Goal: Find specific page/section: Find specific page/section

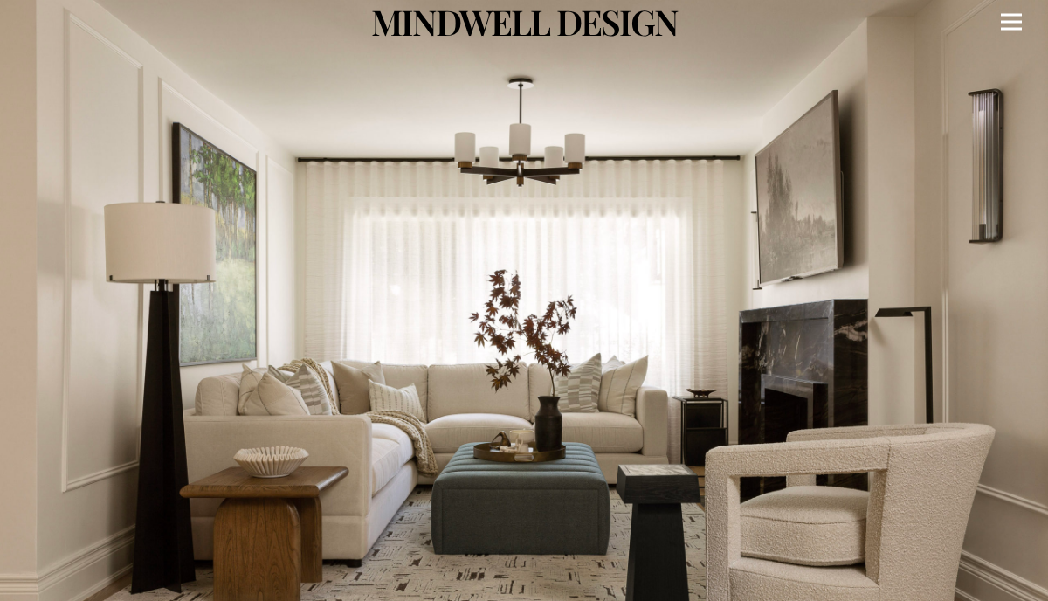
click at [1010, 25] on div "Menu" at bounding box center [1011, 22] width 21 height 44
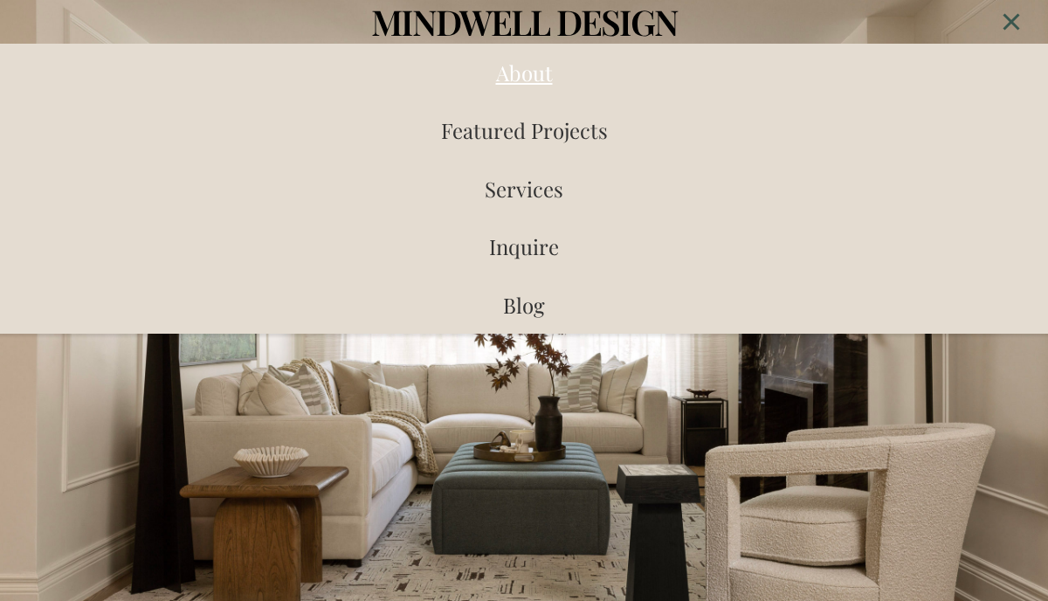
click at [538, 73] on span "About" at bounding box center [524, 73] width 57 height 28
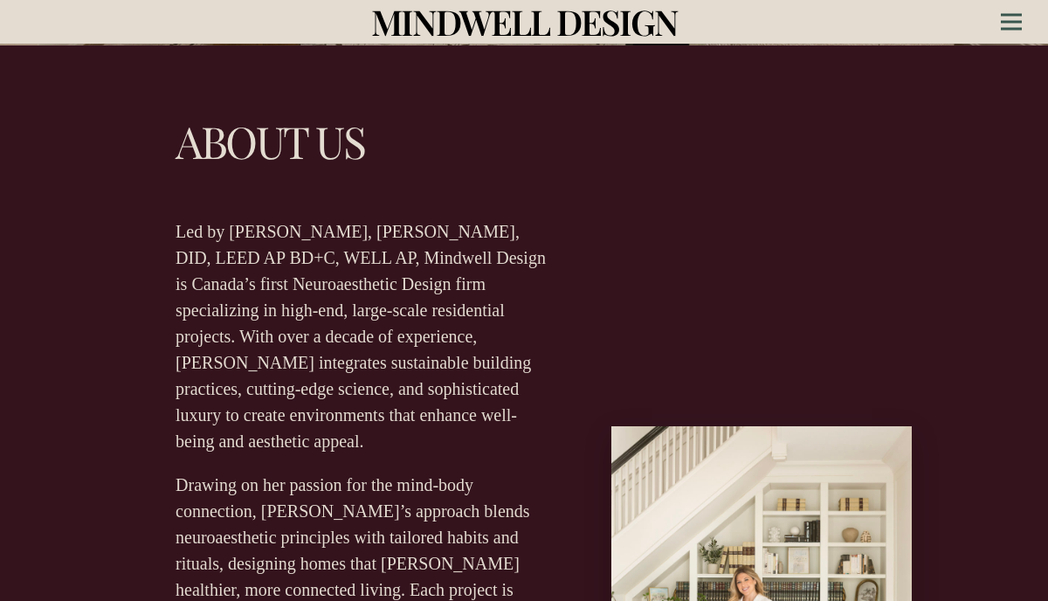
scroll to position [557, 0]
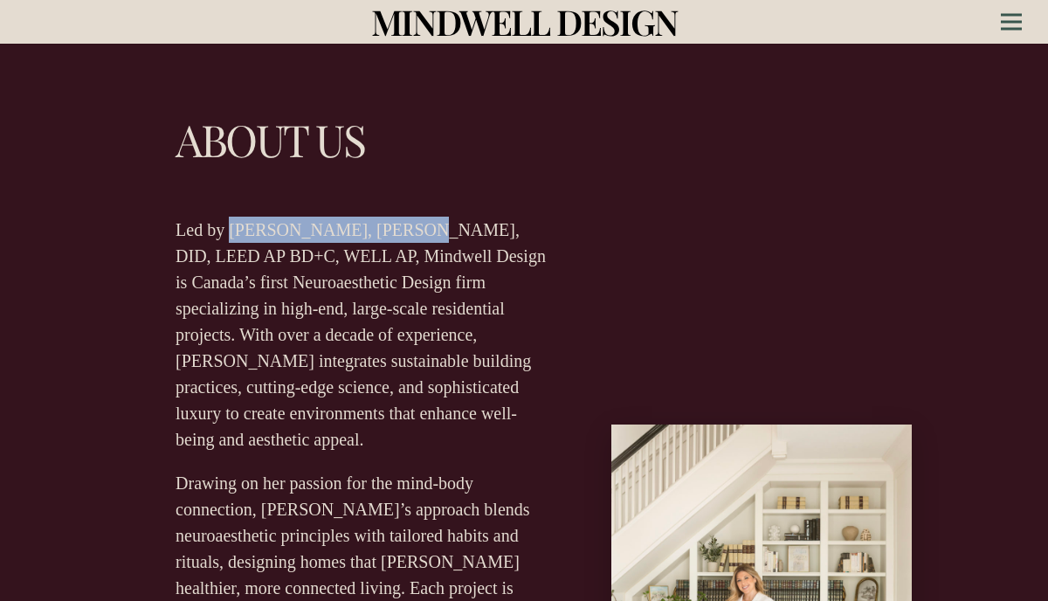
drag, startPoint x: 396, startPoint y: 231, endPoint x: 232, endPoint y: 227, distance: 163.4
click at [232, 227] on p "Led by [PERSON_NAME], [PERSON_NAME], DID, LEED AP BD+C, WELL AP, Mindwell Desig…" at bounding box center [366, 335] width 380 height 236
copy p "Gabrielle Kozhukh-Joo,"
